Goal: Entertainment & Leisure: Consume media (video, audio)

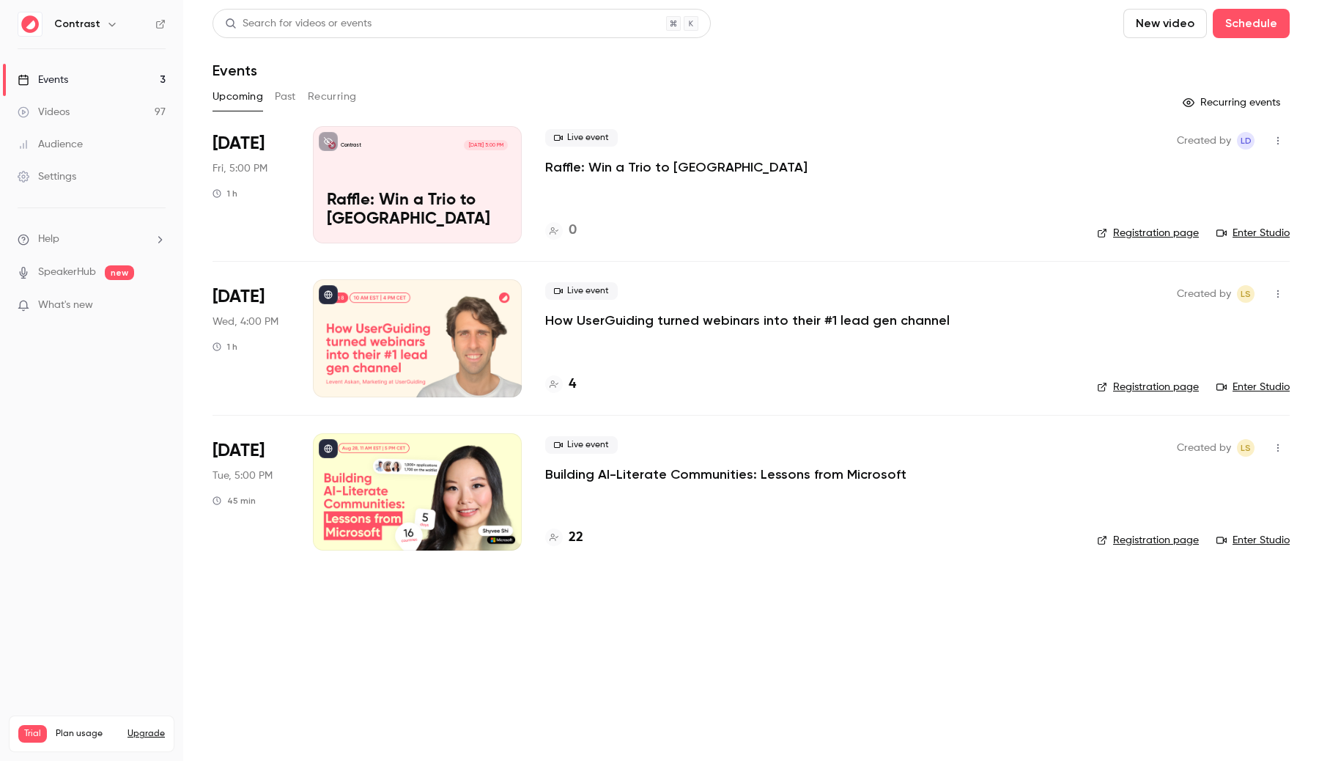
click at [106, 120] on link "Videos 97" at bounding box center [91, 112] width 183 height 32
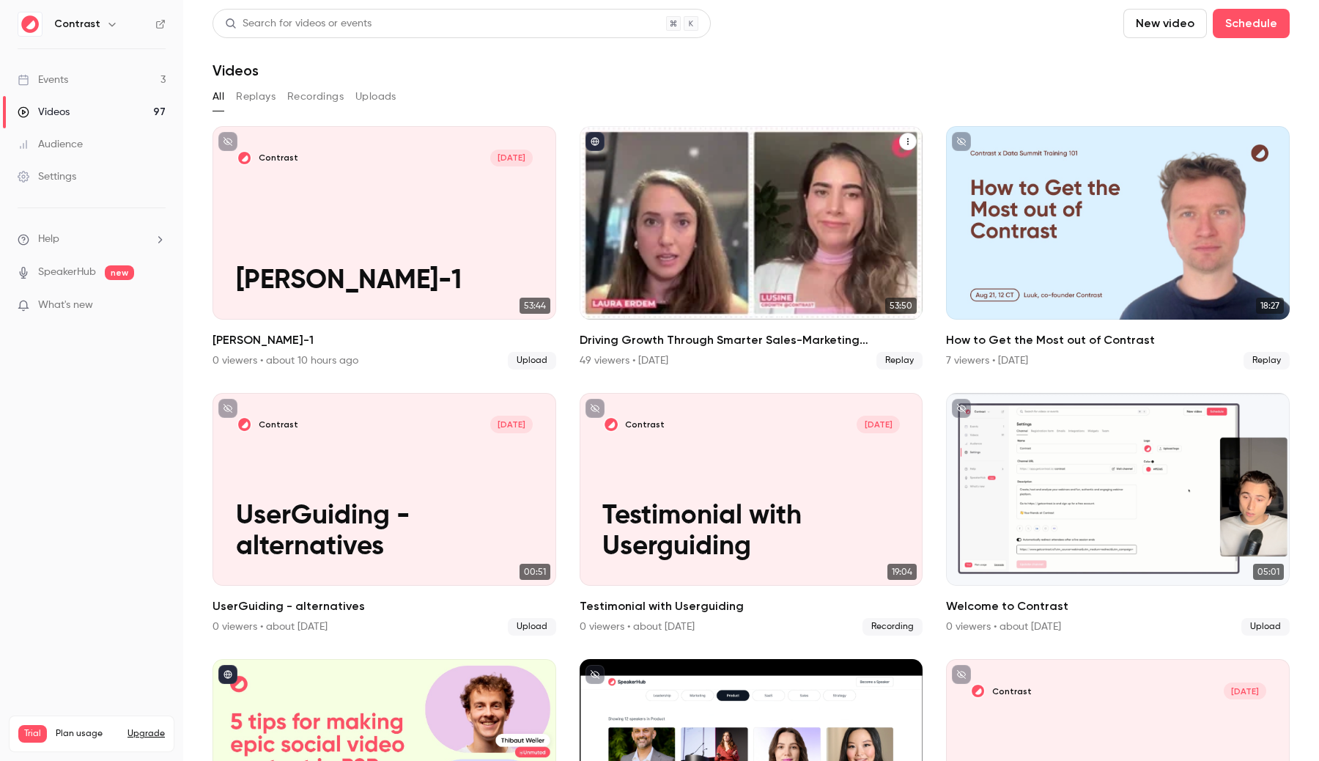
click at [681, 244] on div "Driving Growth Through Smarter Sales-Marketing Collaboration" at bounding box center [752, 222] width 344 height 193
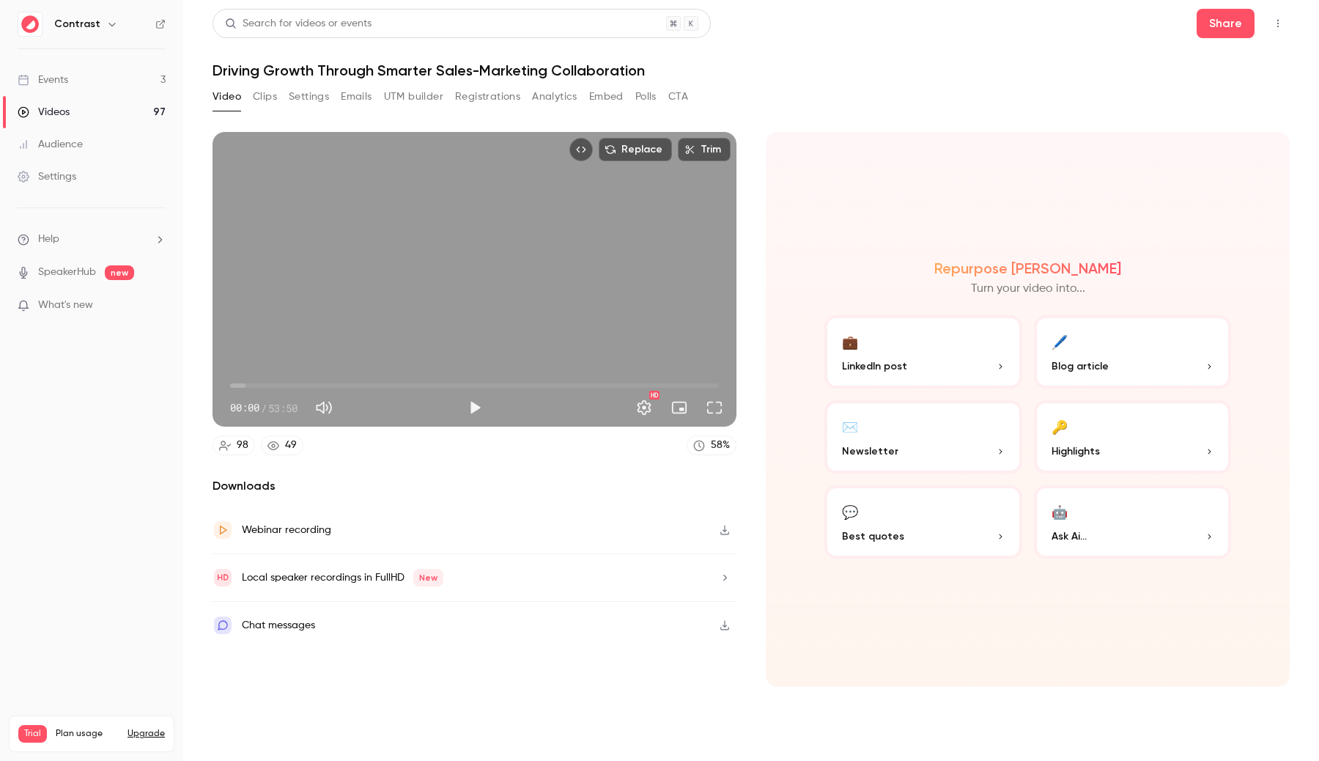
click at [111, 110] on link "Videos 97" at bounding box center [91, 112] width 183 height 32
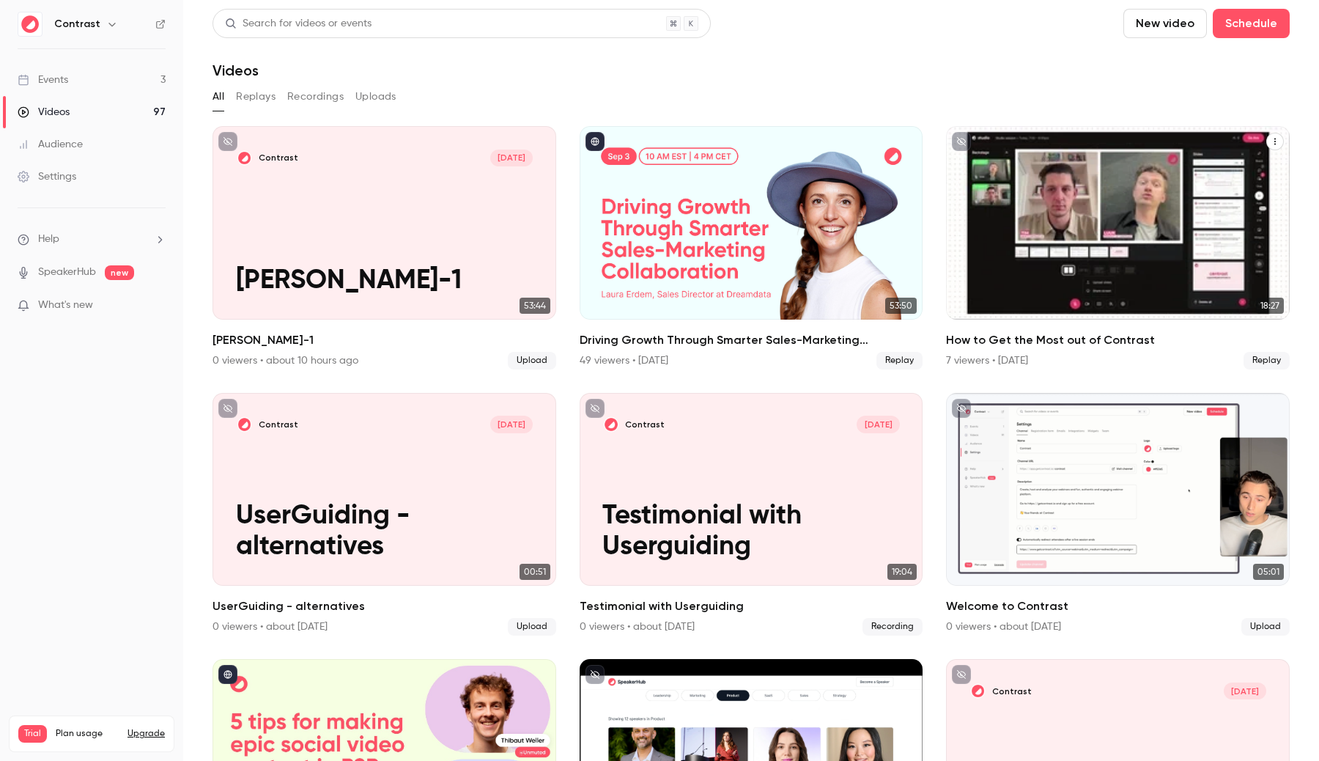
click at [967, 254] on div "How to Get the Most out of Contrast" at bounding box center [1118, 222] width 344 height 193
